Goal: Information Seeking & Learning: Find specific page/section

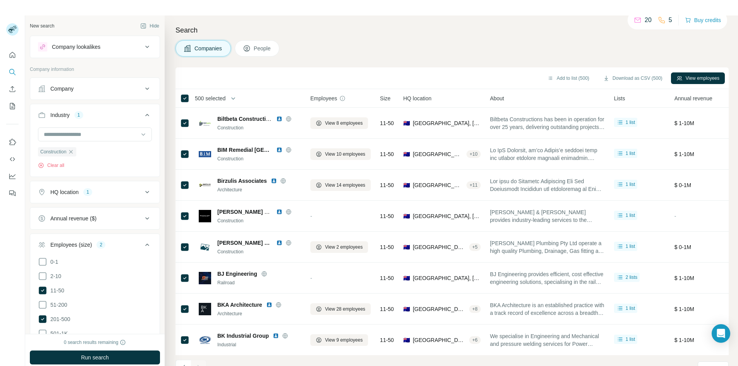
scroll to position [1616, 0]
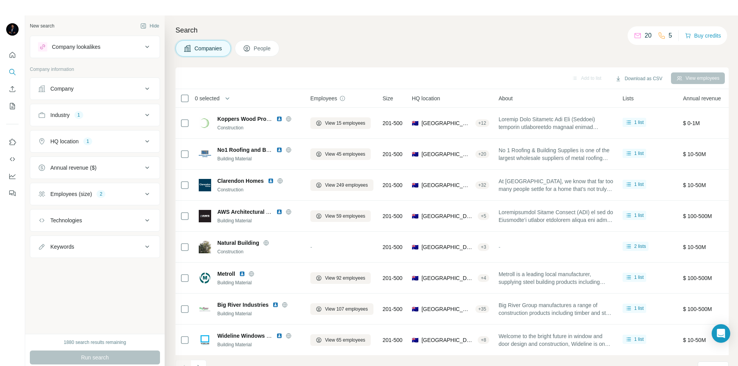
click at [145, 115] on icon at bounding box center [147, 114] width 9 height 9
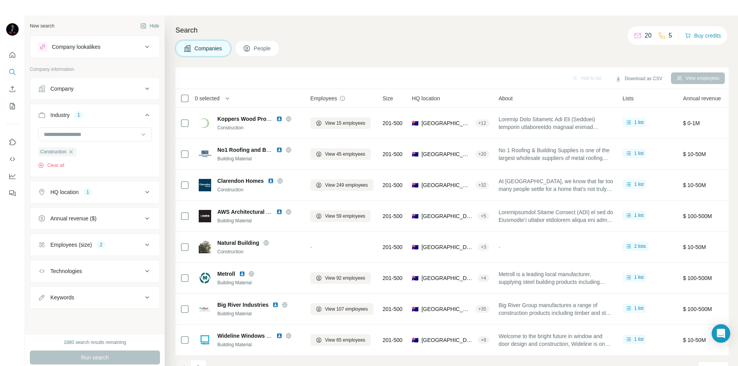
click at [145, 115] on icon at bounding box center [147, 114] width 9 height 9
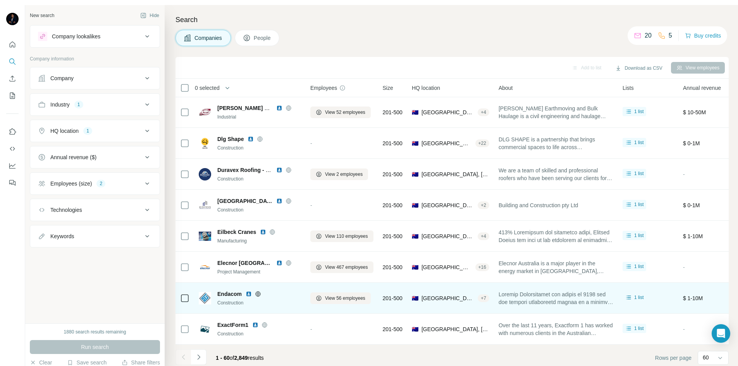
scroll to position [16, 0]
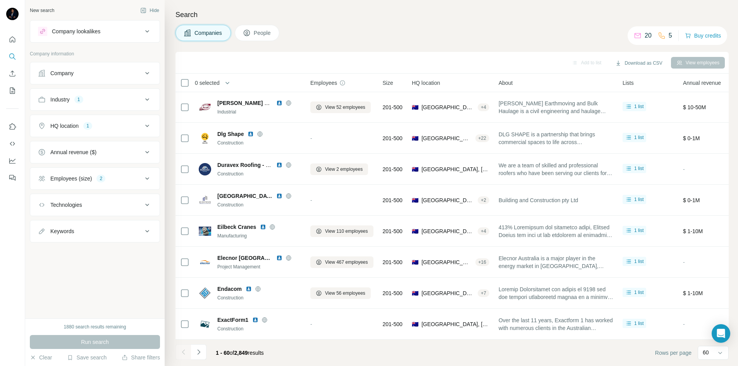
click at [134, 237] on button "Keywords" at bounding box center [94, 231] width 129 height 19
click at [87, 249] on input "text" at bounding box center [87, 251] width 98 height 14
paste input "******"
type input "********"
click at [142, 253] on icon "button" at bounding box center [146, 251] width 8 height 8
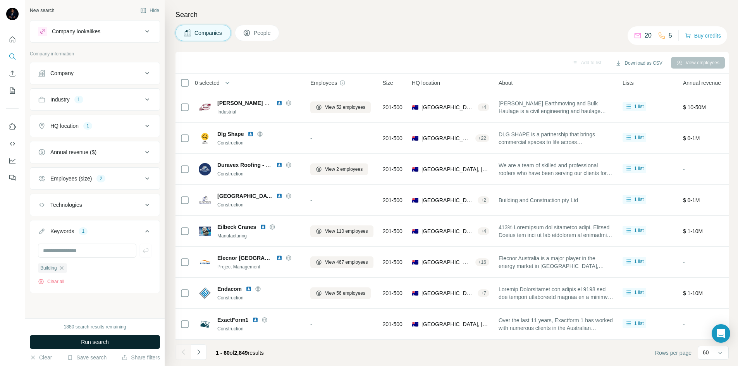
click at [90, 343] on span "Run search" at bounding box center [95, 342] width 28 height 8
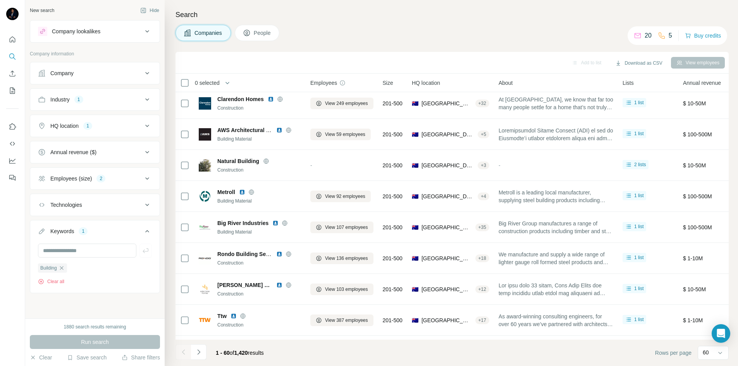
scroll to position [1616, 0]
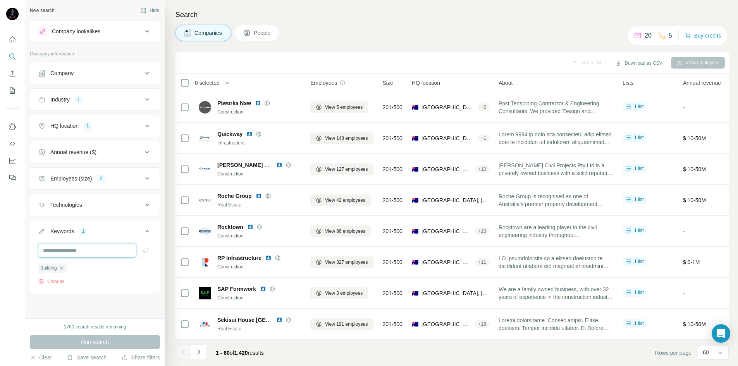
click at [100, 248] on input "text" at bounding box center [87, 251] width 98 height 14
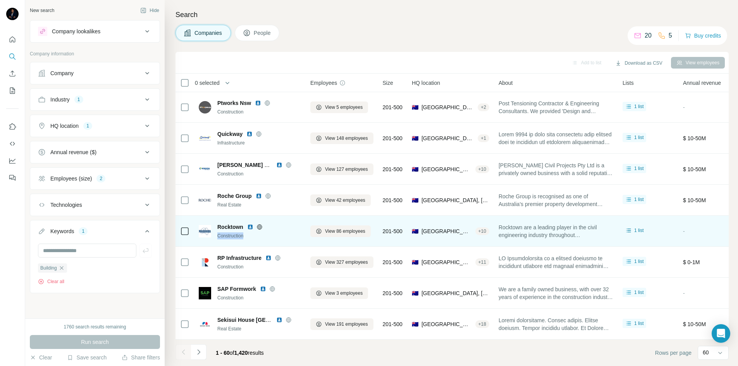
copy div "Construction"
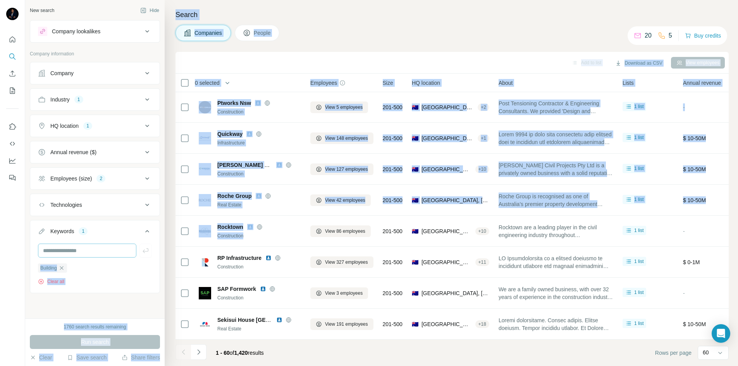
drag, startPoint x: 249, startPoint y: 233, endPoint x: 110, endPoint y: 250, distance: 140.1
click at [127, 248] on div "New search Hide Company lookalikes Company information Company Industry 1 HQ lo…" at bounding box center [381, 183] width 713 height 366
click at [103, 251] on input "text" at bounding box center [87, 251] width 98 height 14
click at [105, 251] on input "text" at bounding box center [87, 251] width 98 height 14
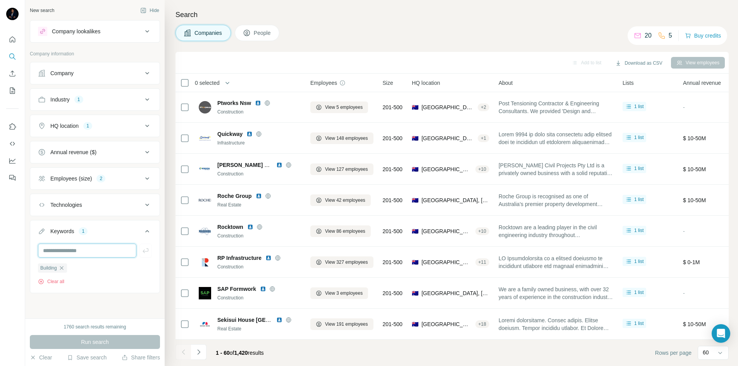
click at [109, 252] on input "text" at bounding box center [87, 251] width 98 height 14
paste input "**********"
type input "**********"
click at [145, 250] on icon "button" at bounding box center [146, 251] width 8 height 8
click at [106, 339] on span "Run search" at bounding box center [95, 342] width 28 height 8
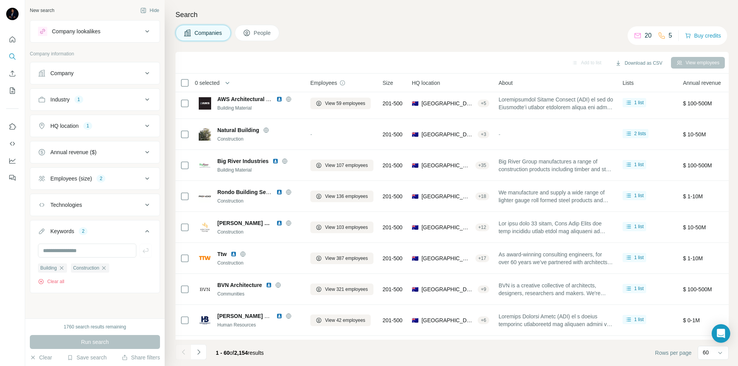
scroll to position [1616, 0]
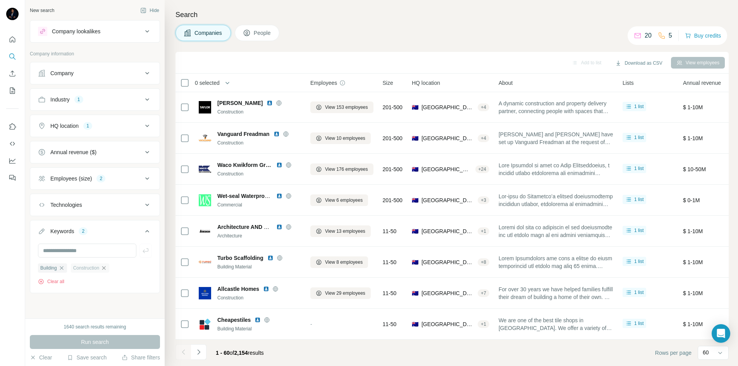
click at [105, 268] on icon "button" at bounding box center [104, 268] width 6 height 6
click at [61, 267] on icon "button" at bounding box center [62, 268] width 6 height 6
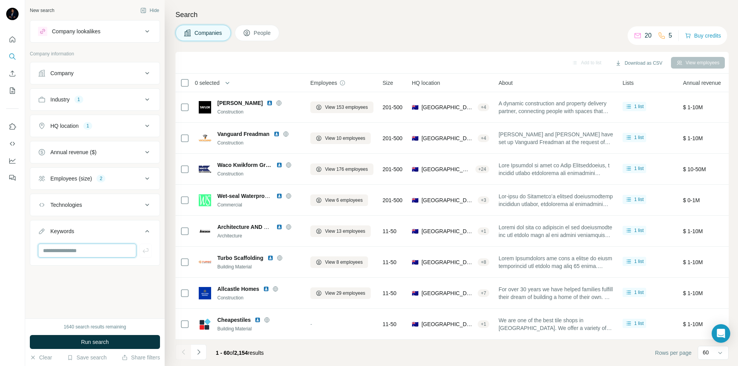
click at [73, 253] on input "text" at bounding box center [87, 251] width 98 height 14
paste input "**********"
type input "**********"
click at [148, 249] on icon "button" at bounding box center [146, 251] width 8 height 8
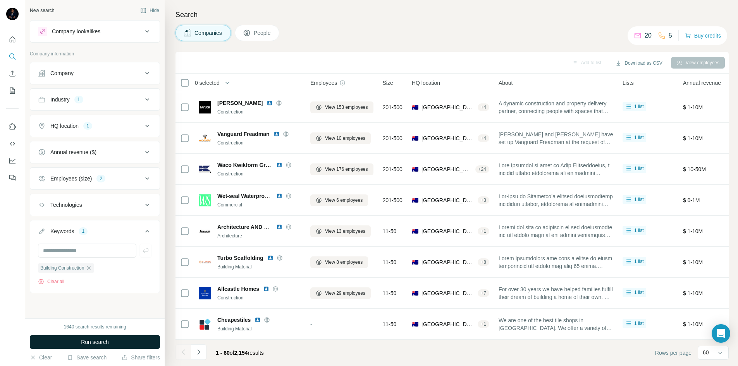
click at [79, 340] on button "Run search" at bounding box center [95, 342] width 130 height 14
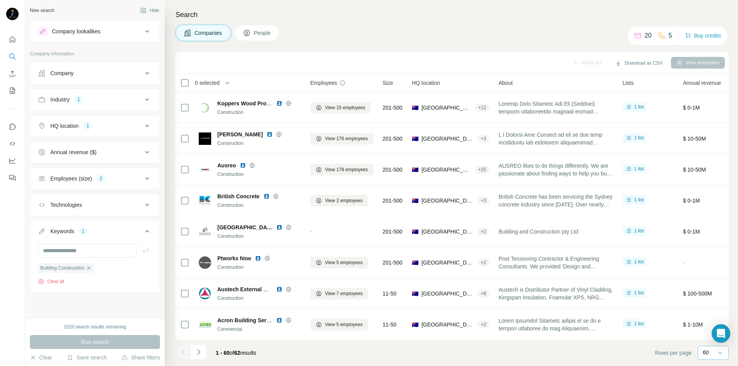
click at [714, 353] on div "60" at bounding box center [712, 353] width 19 height 8
click at [706, 337] on p "10" at bounding box center [707, 336] width 6 height 8
click at [567, 354] on footer "1 - 10 of 62 results Rows per page 10" at bounding box center [452, 353] width 553 height 26
